Goal: Task Accomplishment & Management: Manage account settings

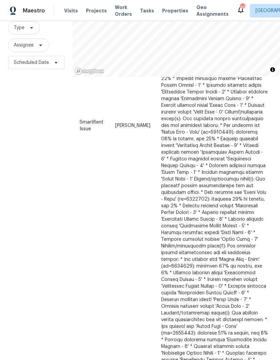
scroll to position [536, 54]
click at [24, 202] on div "Filters Reset ​ Type Assignee Scheduled Date" at bounding box center [36, 171] width 72 height 389
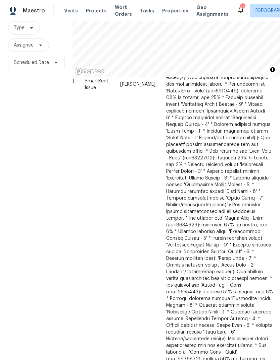
scroll to position [577, 49]
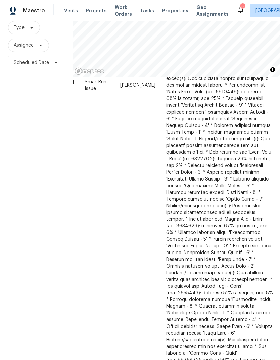
click at [0, 0] on icon at bounding box center [0, 0] width 0 height 0
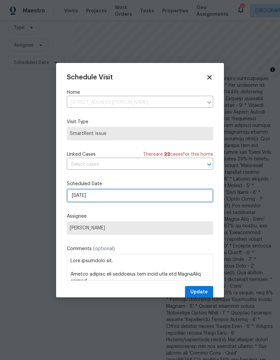
click at [123, 200] on input "9/5/2025" at bounding box center [140, 195] width 146 height 13
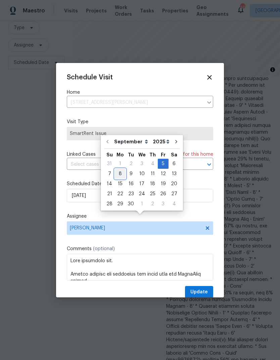
click at [120, 169] on div "8" at bounding box center [120, 173] width 11 height 9
type input "[DATE]"
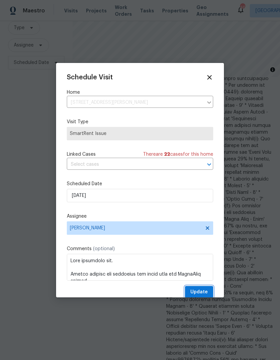
click at [202, 292] on span "Update" at bounding box center [198, 292] width 17 height 8
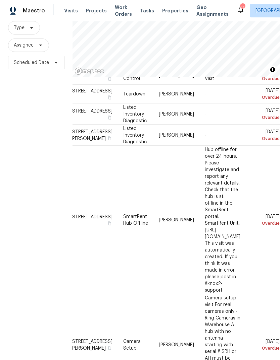
scroll to position [189, 53]
click at [0, 0] on icon at bounding box center [0, 0] width 0 height 0
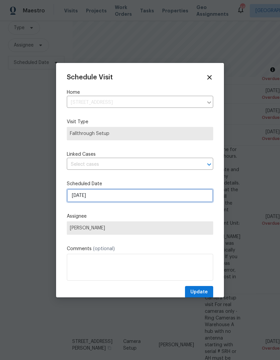
click at [133, 198] on input "9/5/2025" at bounding box center [140, 195] width 146 height 13
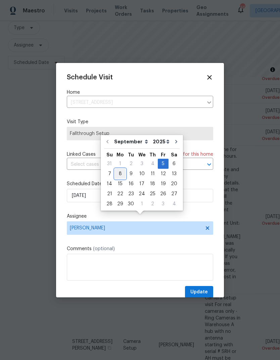
click at [119, 169] on div "8" at bounding box center [120, 173] width 11 height 9
type input "[DATE]"
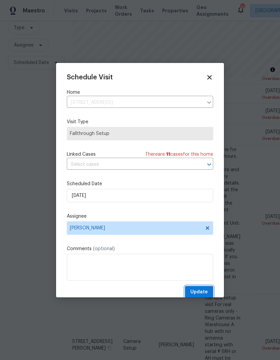
click at [204, 293] on span "Update" at bounding box center [198, 292] width 17 height 8
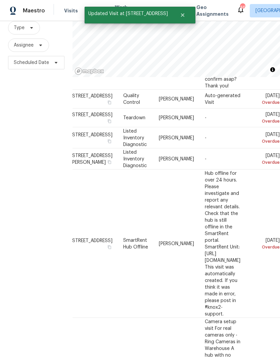
scroll to position [166, 53]
click at [0, 0] on icon at bounding box center [0, 0] width 0 height 0
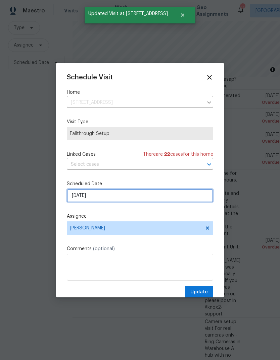
click at [135, 200] on input "9/5/2025" at bounding box center [140, 195] width 146 height 13
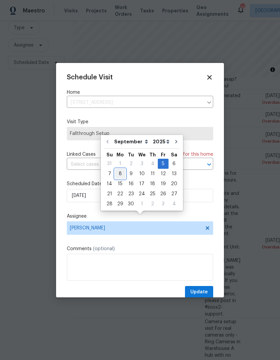
click at [123, 169] on div "8" at bounding box center [120, 173] width 11 height 9
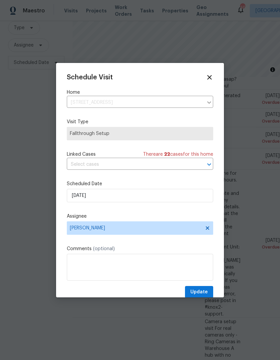
type input "[DATE]"
click at [203, 292] on span "Update" at bounding box center [198, 292] width 17 height 8
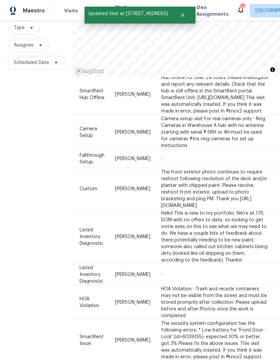
scroll to position [168, 53]
click at [0, 0] on icon at bounding box center [0, 0] width 0 height 0
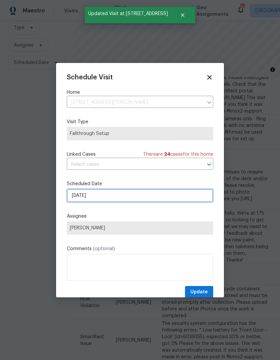
click at [134, 199] on input "9/5/2025" at bounding box center [140, 195] width 146 height 13
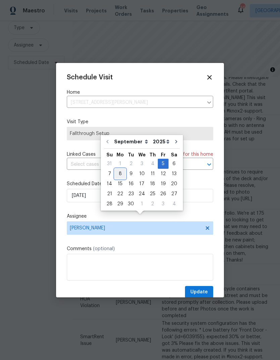
click at [119, 169] on div "8" at bounding box center [120, 173] width 11 height 9
type input "[DATE]"
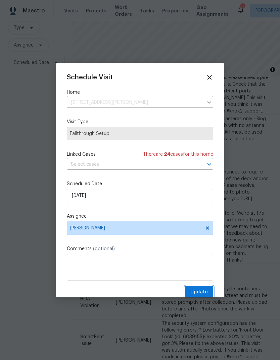
click at [205, 294] on span "Update" at bounding box center [198, 292] width 17 height 8
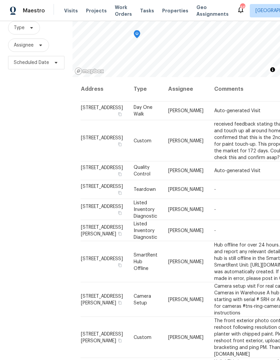
scroll to position [0, 0]
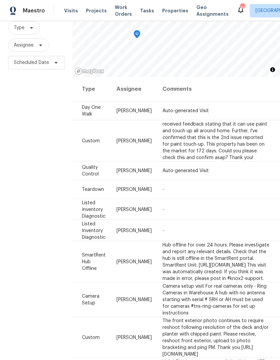
click at [0, 0] on icon at bounding box center [0, 0] width 0 height 0
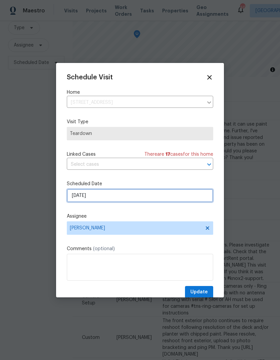
click at [126, 200] on input "9/4/2025" at bounding box center [140, 195] width 146 height 13
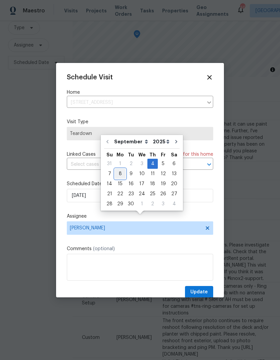
click at [120, 169] on div "8" at bounding box center [120, 173] width 11 height 9
type input "[DATE]"
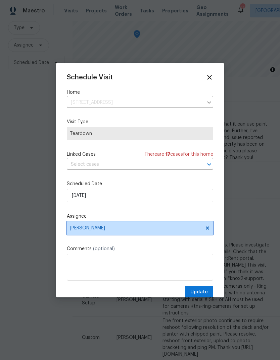
click at [139, 229] on span "Amanda Horton" at bounding box center [135, 228] width 131 height 5
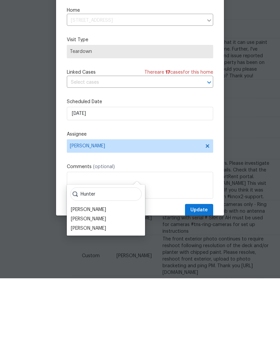
type input "Hunter"
click at [104, 307] on div "Hunter Anderson" at bounding box center [88, 310] width 35 height 7
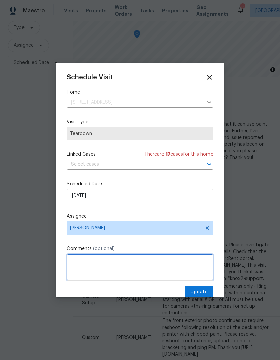
click at [118, 266] on textarea at bounding box center [140, 267] width 146 height 27
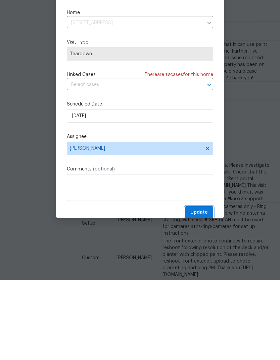
click at [207, 288] on span "Update" at bounding box center [198, 292] width 17 height 8
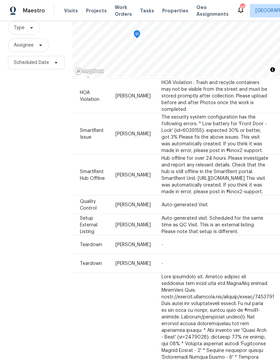
click at [0, 0] on icon at bounding box center [0, 0] width 0 height 0
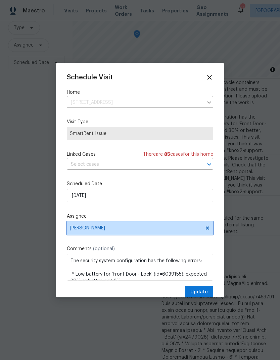
click at [139, 231] on span "Amanda Horton" at bounding box center [135, 228] width 131 height 5
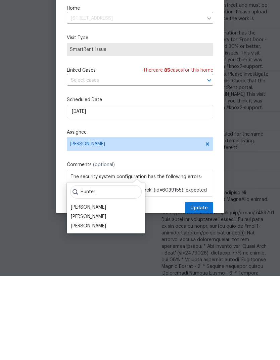
type input "Hunter"
click at [104, 307] on div "Hunter Anderson" at bounding box center [88, 310] width 35 height 7
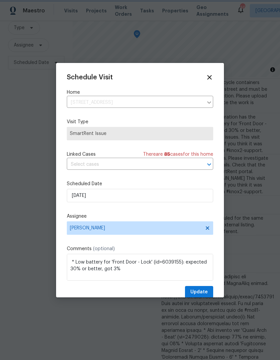
scroll to position [10, 0]
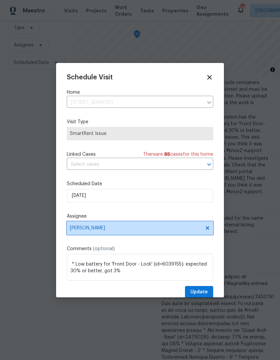
click at [158, 229] on span "Hunter Anderson" at bounding box center [135, 228] width 131 height 5
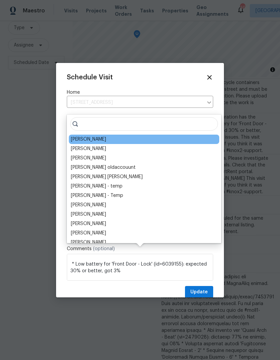
click at [181, 249] on label "Comments (optional)" at bounding box center [140, 249] width 146 height 7
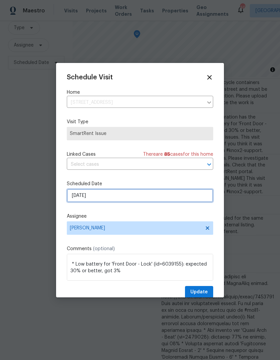
click at [135, 195] on input "9/6/2025" at bounding box center [140, 195] width 146 height 13
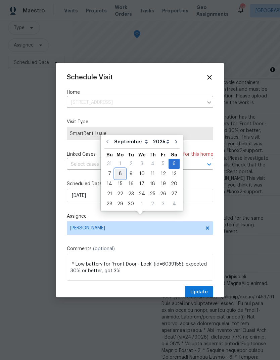
click at [118, 169] on div "8" at bounding box center [120, 173] width 11 height 9
type input "[DATE]"
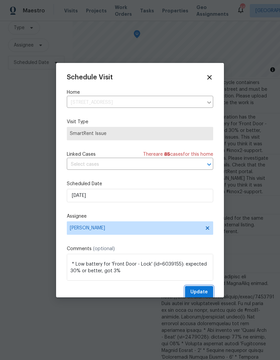
click at [204, 294] on span "Update" at bounding box center [198, 292] width 17 height 8
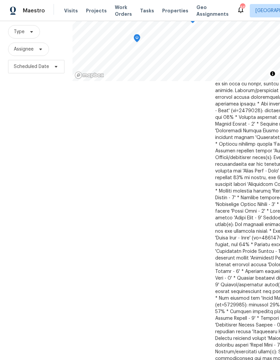
scroll to position [568, 0]
click at [20, 60] on span "Scheduled Date" at bounding box center [36, 66] width 56 height 13
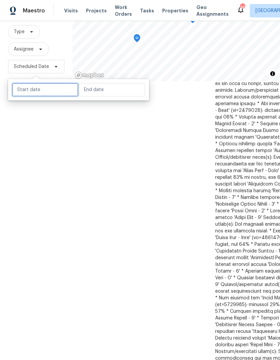
click at [19, 83] on input "text" at bounding box center [45, 89] width 66 height 13
select select "8"
select select "2025"
select select "9"
select select "2025"
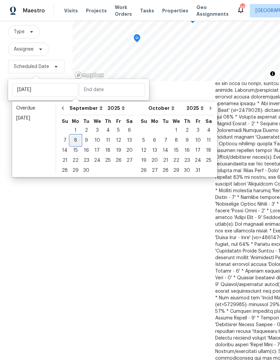
click at [73, 136] on div "8" at bounding box center [75, 140] width 11 height 9
type input "Mon, Sep 08"
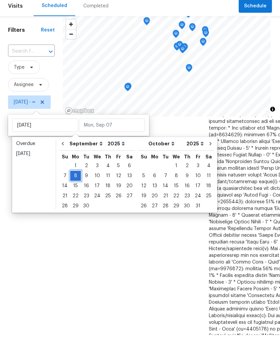
click at [73, 197] on div "8" at bounding box center [75, 201] width 11 height 9
type input "Mon, Sep 08"
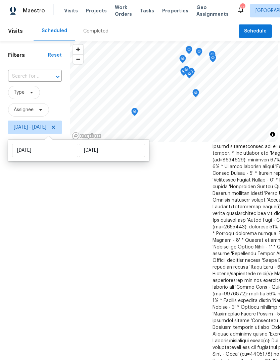
click at [20, 210] on div "Filters Reset ​ Type Assignee Mon, Sep 08 - Mon, Sep 08" at bounding box center [35, 235] width 70 height 389
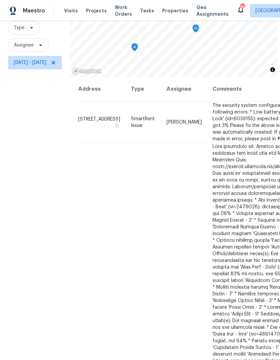
scroll to position [0, 0]
click at [70, 245] on div "Filters Reset ​ Type Assignee Mon, Sep 08 - Mon, Sep 08" at bounding box center [35, 171] width 70 height 389
click at [62, 56] on span "Mon, Sep 08 - Mon, Sep 08" at bounding box center [35, 62] width 54 height 13
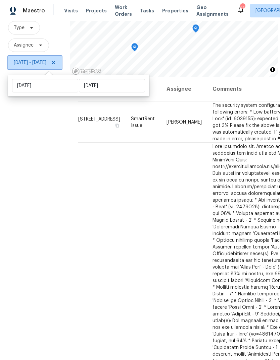
click at [56, 60] on icon at bounding box center [53, 62] width 5 height 5
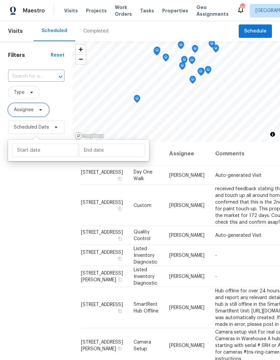
click at [37, 109] on span at bounding box center [39, 109] width 7 height 5
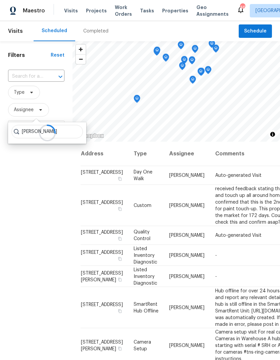
type input "Hunter Anderson"
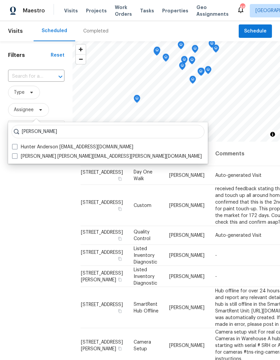
click at [12, 156] on span at bounding box center [14, 156] width 5 height 5
click at [12, 156] on input "Hunter Anderson hunter.anderson@opendoor.com" at bounding box center [14, 155] width 4 height 4
checkbox input "true"
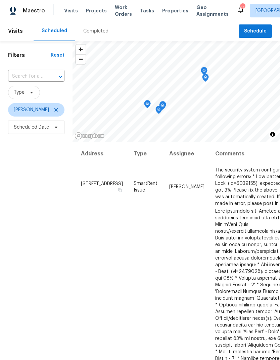
click at [15, 205] on div "Filters Reset ​ Type Hunter Anderson Scheduled Date" at bounding box center [36, 235] width 72 height 389
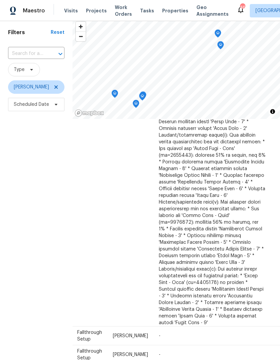
scroll to position [637, 56]
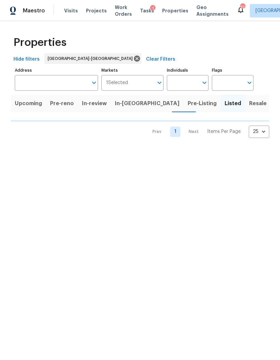
scroll to position [0, 6]
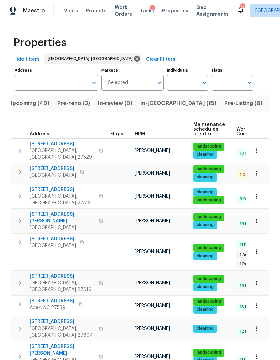
click at [208, 54] on div "Hide filters Raleigh-Durham Clear Filters" at bounding box center [140, 59] width 258 height 12
click at [79, 105] on span "Pre-reno (3)" at bounding box center [73, 103] width 33 height 9
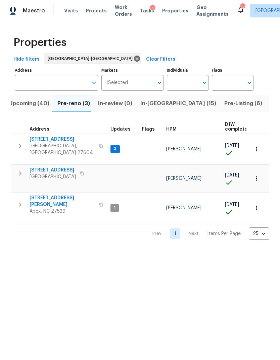
click at [18, 146] on icon "button" at bounding box center [20, 146] width 8 height 8
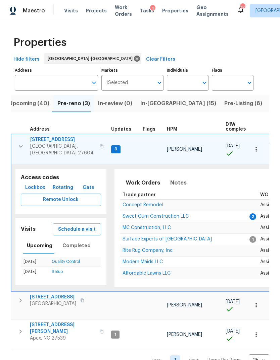
click at [73, 139] on span "[STREET_ADDRESS]" at bounding box center [62, 139] width 65 height 7
click at [21, 144] on icon "button" at bounding box center [21, 147] width 8 height 8
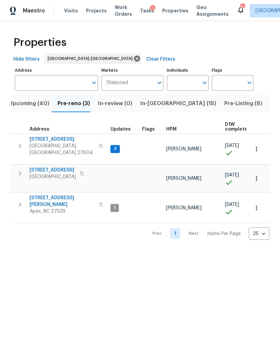
click at [156, 102] on span "In-reno (15)" at bounding box center [178, 103] width 76 height 9
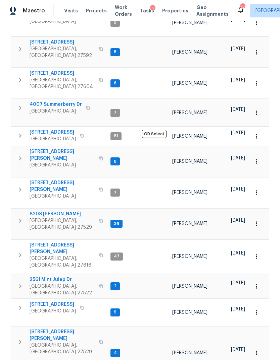
scroll to position [124, 0]
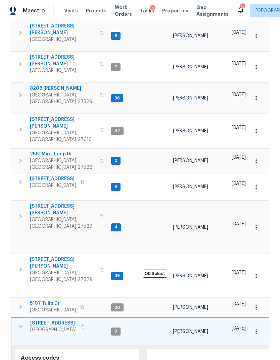
scroll to position [250, 0]
click at [59, 321] on span "35 Pebble Creek Dr" at bounding box center [53, 324] width 46 height 7
click at [21, 323] on icon "button" at bounding box center [21, 327] width 8 height 8
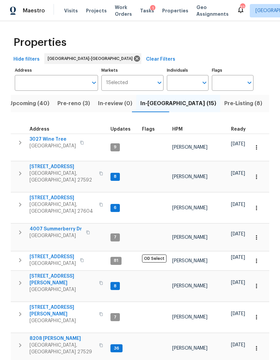
scroll to position [0, 0]
click at [79, 105] on span "Pre-reno (3)" at bounding box center [73, 103] width 33 height 9
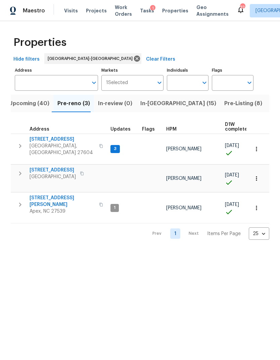
click at [21, 144] on icon "button" at bounding box center [20, 146] width 2 height 4
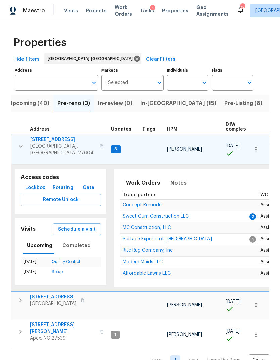
click at [75, 137] on span "[STREET_ADDRESS]" at bounding box center [62, 139] width 65 height 7
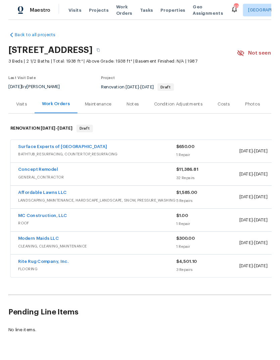
scroll to position [1, 0]
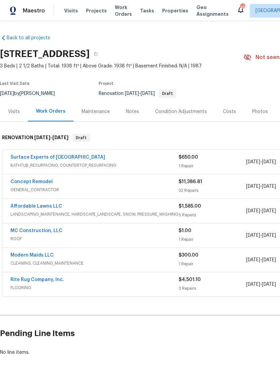
click at [127, 114] on div "Notes" at bounding box center [132, 111] width 13 height 7
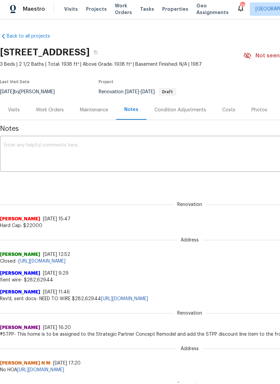
click at [55, 112] on div "Work Orders" at bounding box center [50, 111] width 28 height 7
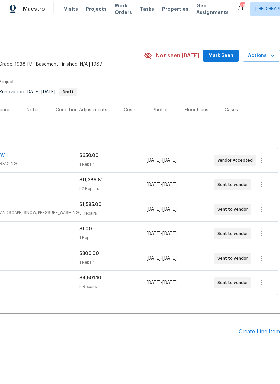
scroll to position [0, 99]
click at [127, 112] on div "Costs" at bounding box center [129, 111] width 13 height 7
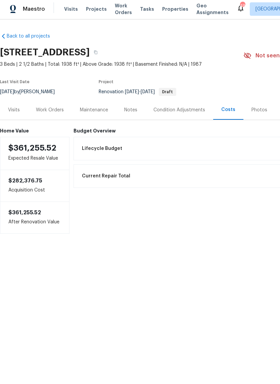
click at [53, 110] on div "Work Orders" at bounding box center [50, 111] width 28 height 7
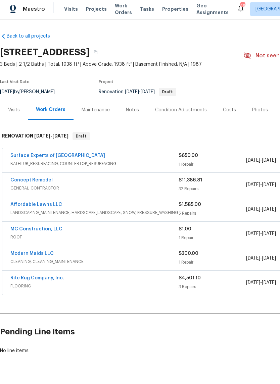
click at [42, 182] on link "Concept Remodel" at bounding box center [31, 181] width 42 height 5
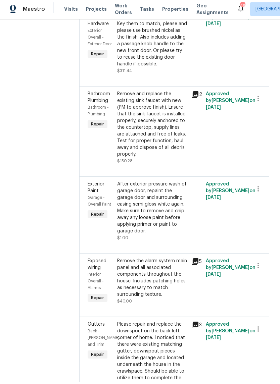
scroll to position [839, 0]
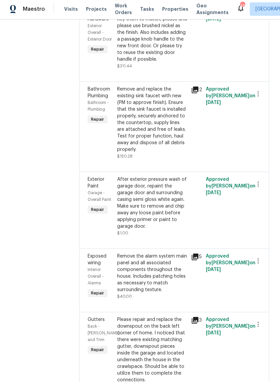
click at [162, 178] on div "After exterior pressure wash of garage door, repaint the garage door and surrou…" at bounding box center [152, 205] width 70 height 54
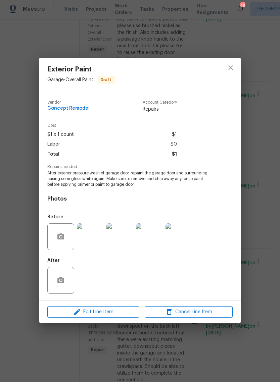
click at [92, 233] on img at bounding box center [90, 238] width 27 height 27
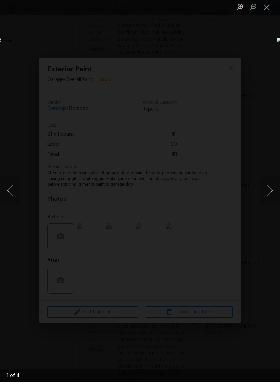
click at [271, 6] on button "Close lightbox" at bounding box center [266, 9] width 13 height 12
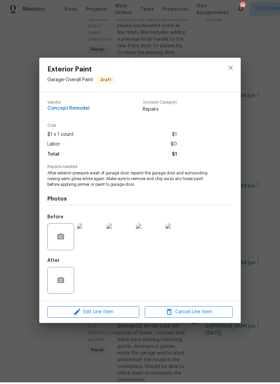
click at [92, 238] on img at bounding box center [90, 238] width 27 height 27
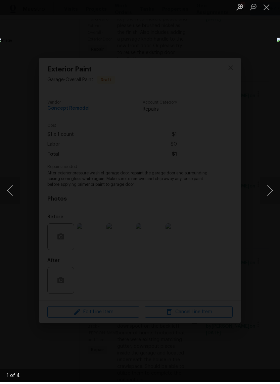
click at [271, 188] on button "Next image" at bounding box center [270, 192] width 20 height 27
click at [266, 191] on button "Next image" at bounding box center [270, 192] width 20 height 27
click at [269, 192] on button "Next image" at bounding box center [270, 192] width 20 height 27
click at [268, 192] on button "Next image" at bounding box center [270, 192] width 20 height 27
click at [265, 9] on button "Close lightbox" at bounding box center [266, 9] width 13 height 12
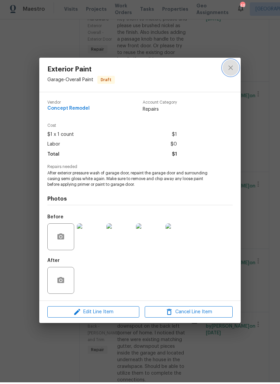
click at [230, 66] on icon "close" at bounding box center [230, 69] width 8 height 8
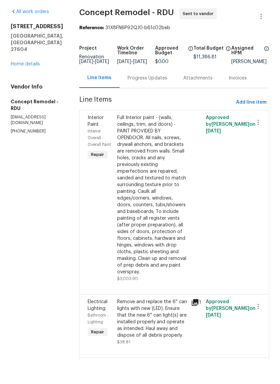
scroll to position [0, 0]
click at [32, 85] on link "Home details" at bounding box center [25, 87] width 29 height 5
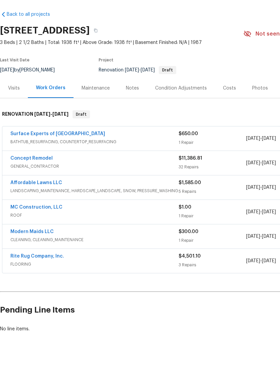
click at [16, 228] on link "MC Construction, LLC" at bounding box center [36, 230] width 52 height 5
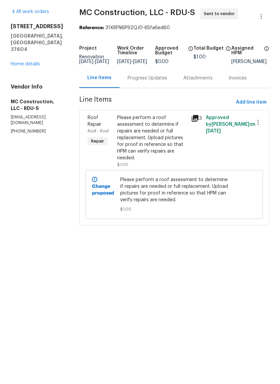
click at [161, 138] on div "Please perform a roof assessment to determine if repairs are needed or full rep…" at bounding box center [152, 161] width 70 height 47
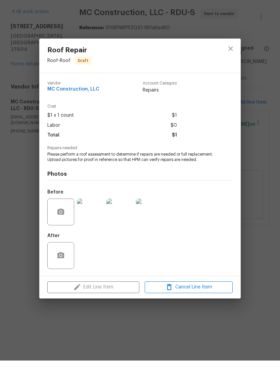
click at [86, 222] on img at bounding box center [90, 235] width 27 height 27
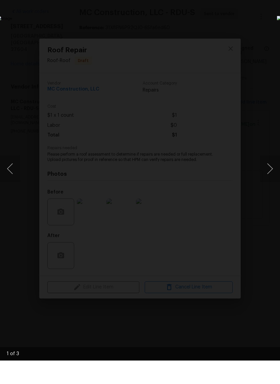
click at [269, 179] on button "Next image" at bounding box center [270, 192] width 20 height 27
click at [270, 179] on button "Next image" at bounding box center [270, 192] width 20 height 27
click at [271, 179] on button "Next image" at bounding box center [270, 192] width 20 height 27
click at [268, 179] on button "Next image" at bounding box center [270, 192] width 20 height 27
click at [219, 122] on img "Lightbox" at bounding box center [108, 191] width 222 height 305
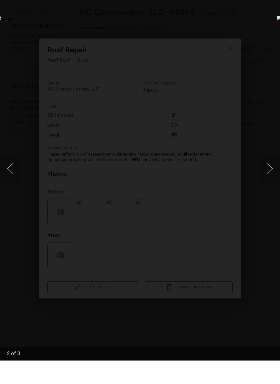
click at [215, 237] on img "Lightbox" at bounding box center [108, 191] width 222 height 305
click at [225, 201] on img "Lightbox" at bounding box center [32, 123] width 447 height 613
click at [219, 53] on img "Lightbox" at bounding box center [108, 191] width 222 height 305
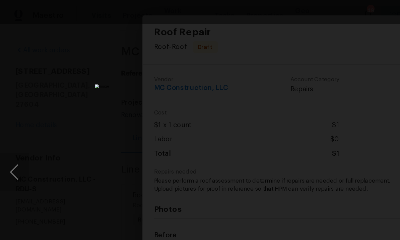
click at [58, 98] on div "Lightbox" at bounding box center [200, 120] width 400 height 240
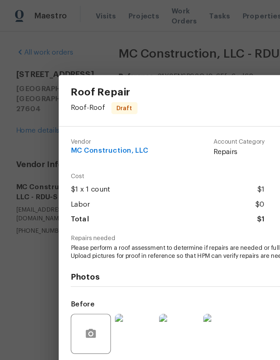
click at [135, 34] on div "Roof Repair Roof - Roof Draft Vendor MC Construction, LLC Account Category Repa…" at bounding box center [140, 180] width 280 height 360
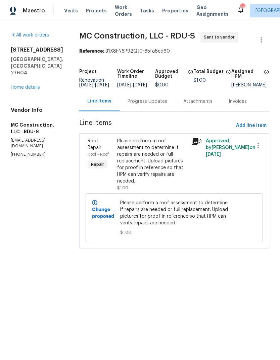
click at [28, 85] on link "Home details" at bounding box center [25, 87] width 29 height 5
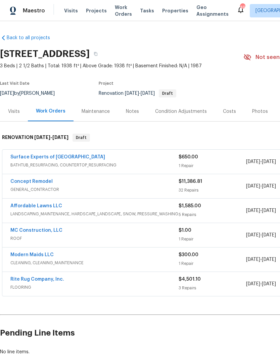
click at [135, 113] on div "Notes" at bounding box center [132, 111] width 13 height 7
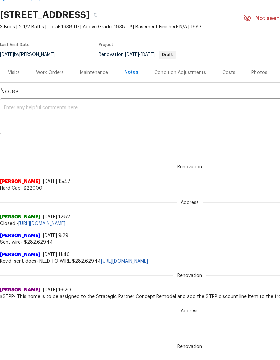
click at [238, 42] on section "[STREET_ADDRESS] 3 Beds | 2 1/2 Baths | Total: 1938 ft² | Above Grade: 1938 ft²…" at bounding box center [189, 34] width 379 height 56
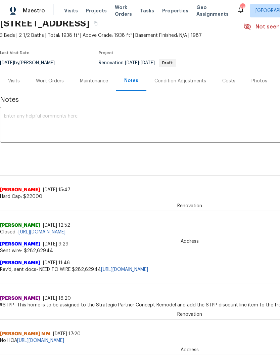
scroll to position [31, 0]
